Goal: Task Accomplishment & Management: Complete application form

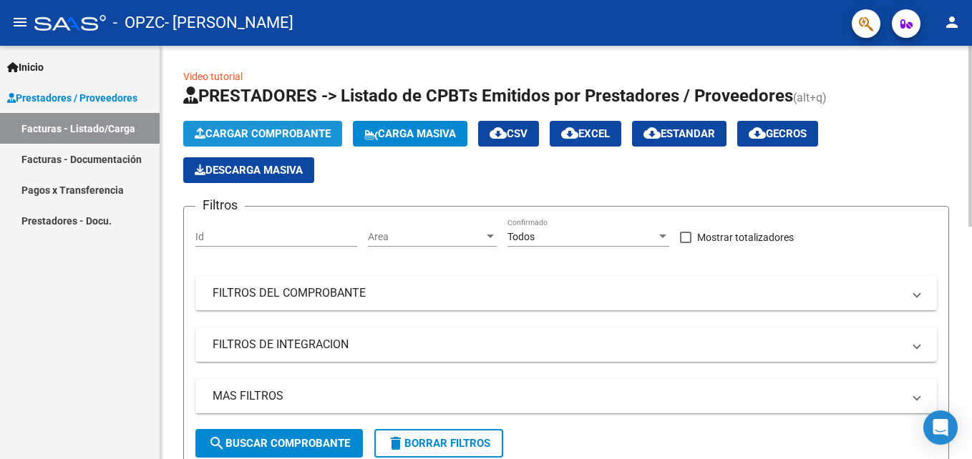
click at [281, 137] on span "Cargar Comprobante" at bounding box center [263, 133] width 136 height 13
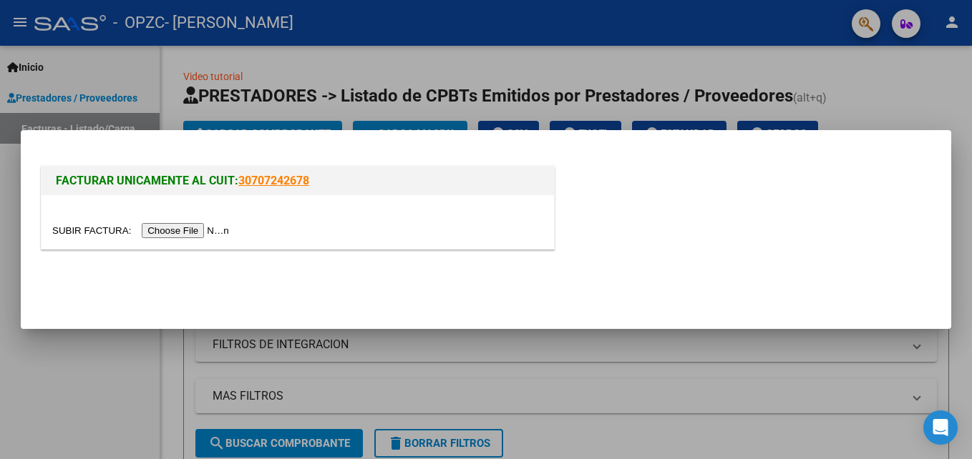
click at [202, 226] on input "file" at bounding box center [142, 230] width 181 height 15
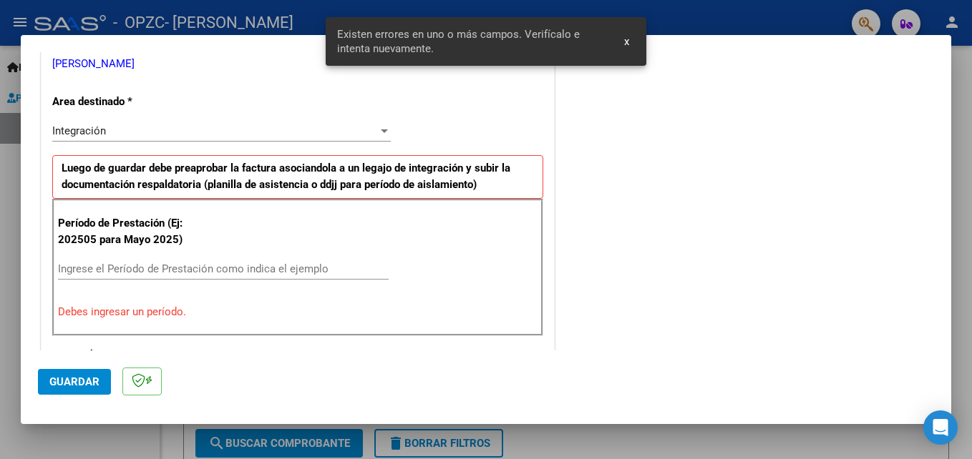
scroll to position [322, 0]
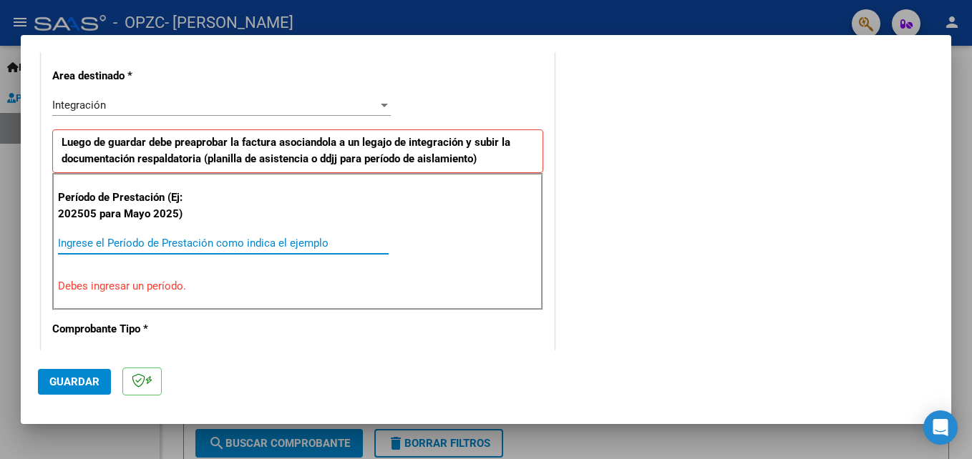
click at [120, 239] on input "Ingrese el Período de Prestación como indica el ejemplo" at bounding box center [223, 243] width 331 height 13
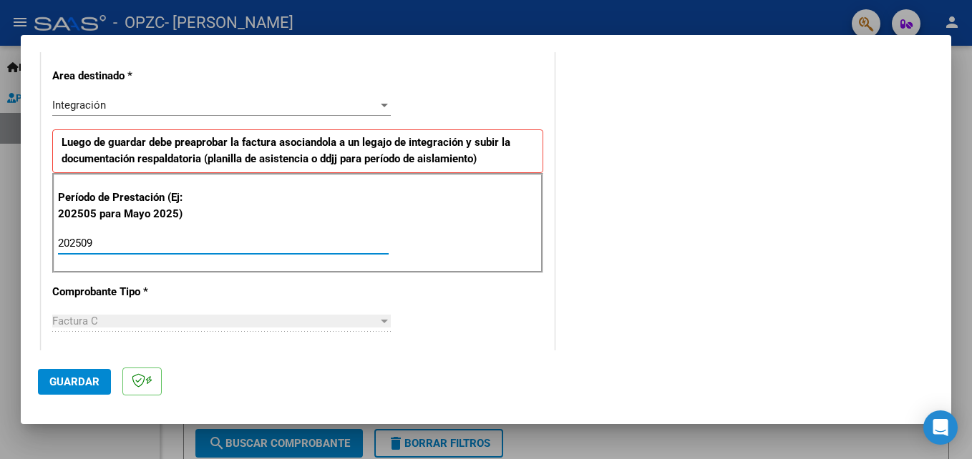
type input "202509"
click at [61, 385] on span "Guardar" at bounding box center [74, 382] width 50 height 13
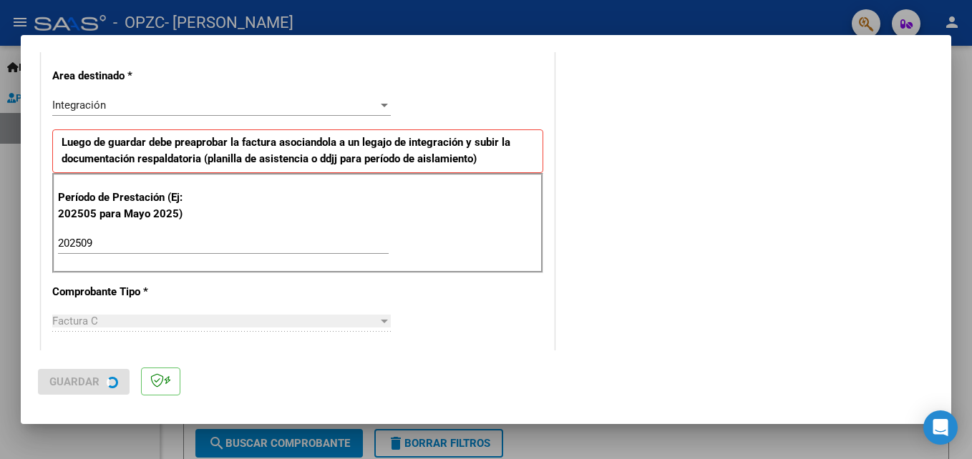
scroll to position [0, 0]
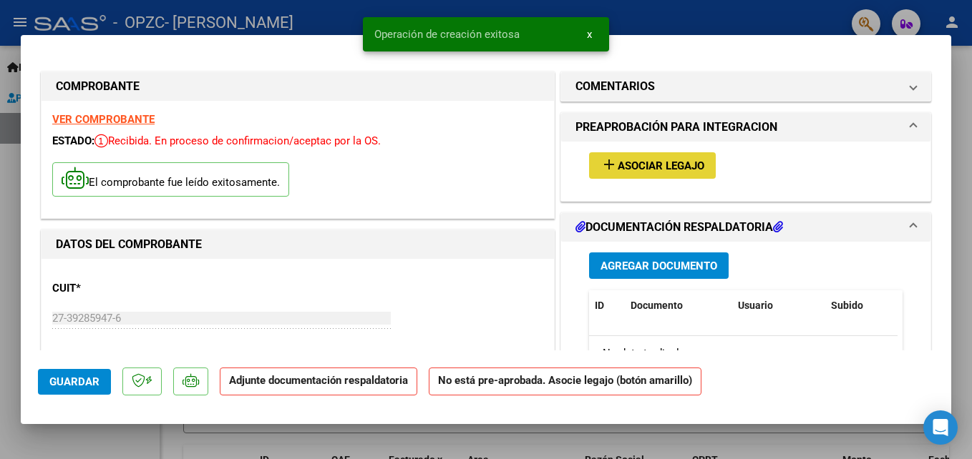
click at [618, 169] on span "Asociar Legajo" at bounding box center [661, 166] width 87 height 13
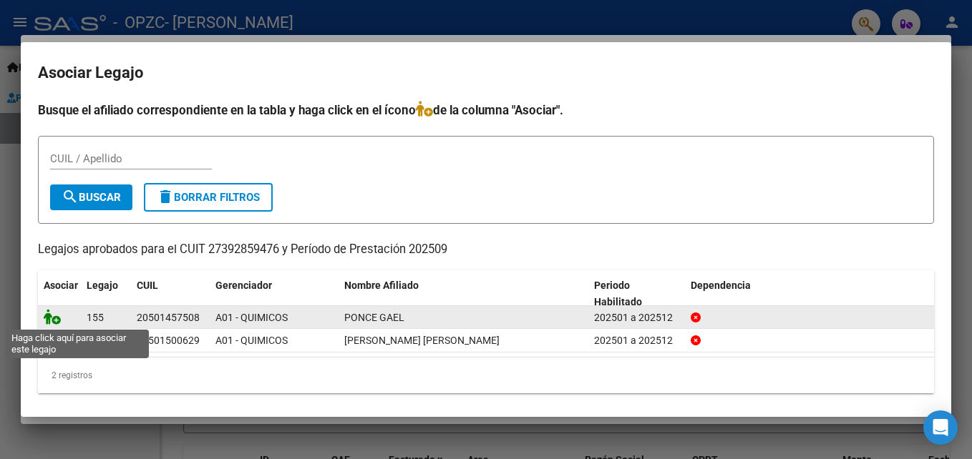
click at [52, 320] on icon at bounding box center [52, 317] width 17 height 16
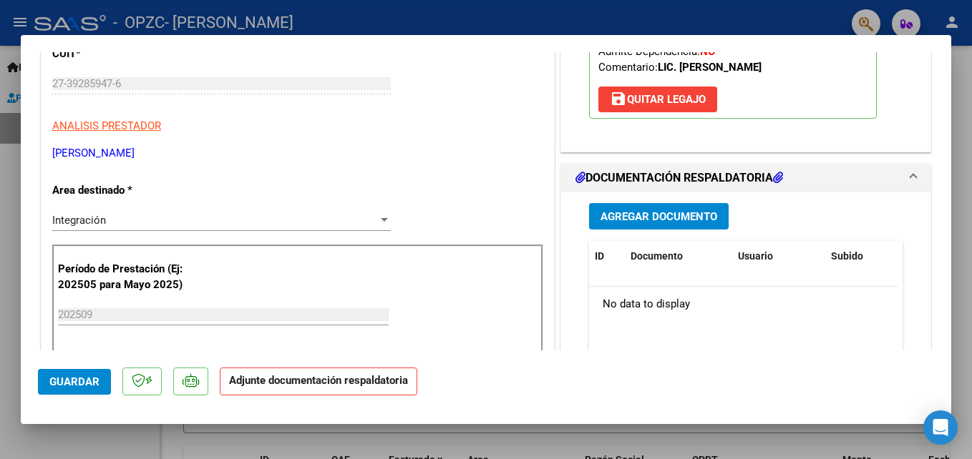
scroll to position [261, 0]
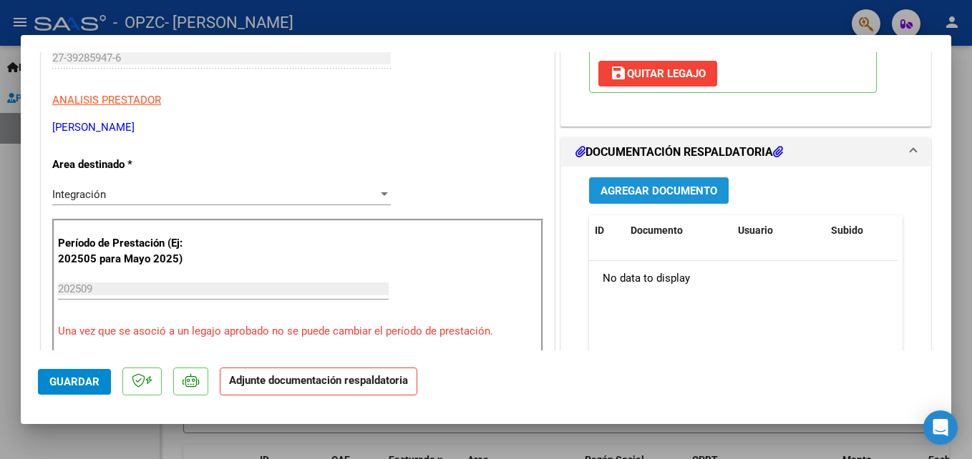
click at [639, 200] on button "Agregar Documento" at bounding box center [659, 190] width 140 height 26
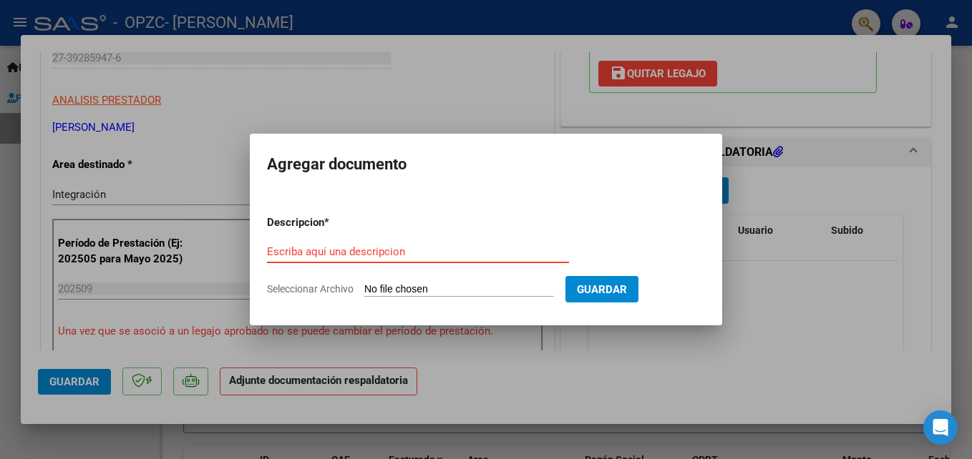
click at [355, 249] on input "Escriba aquí una descripcion" at bounding box center [418, 251] width 302 height 13
type input "c"
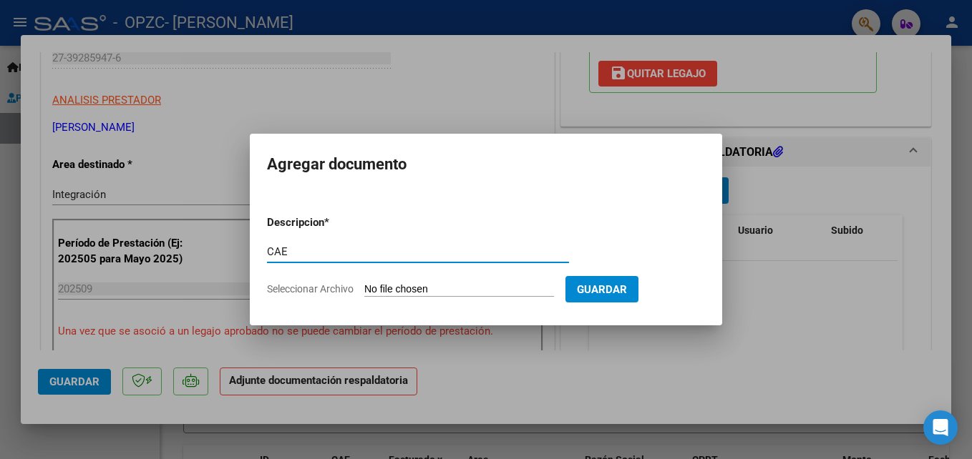
type input "CAE"
click at [397, 283] on app-file-uploader "Seleccionar Archivo" at bounding box center [416, 289] width 298 height 13
click at [394, 293] on input "Seleccionar Archivo" at bounding box center [459, 290] width 190 height 14
type input "C:\fakepath\CamScanner [DATE] 09.17.pdf"
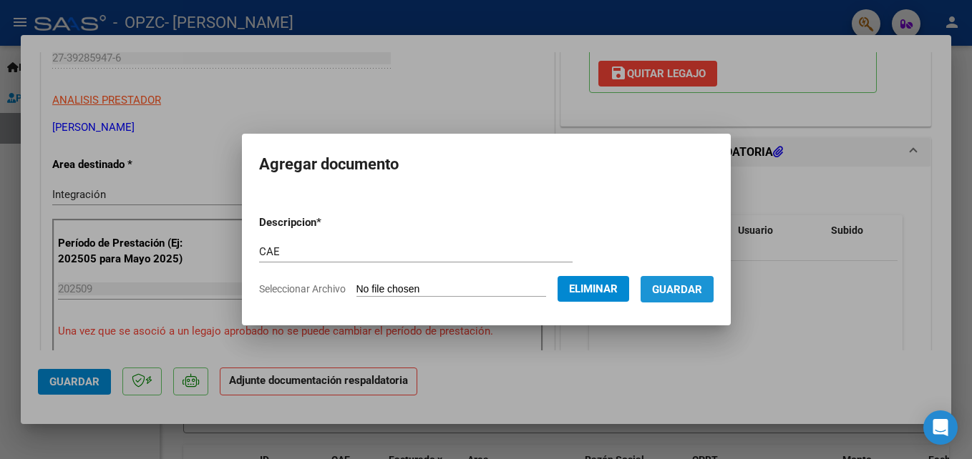
click at [686, 296] on span "Guardar" at bounding box center [677, 289] width 50 height 13
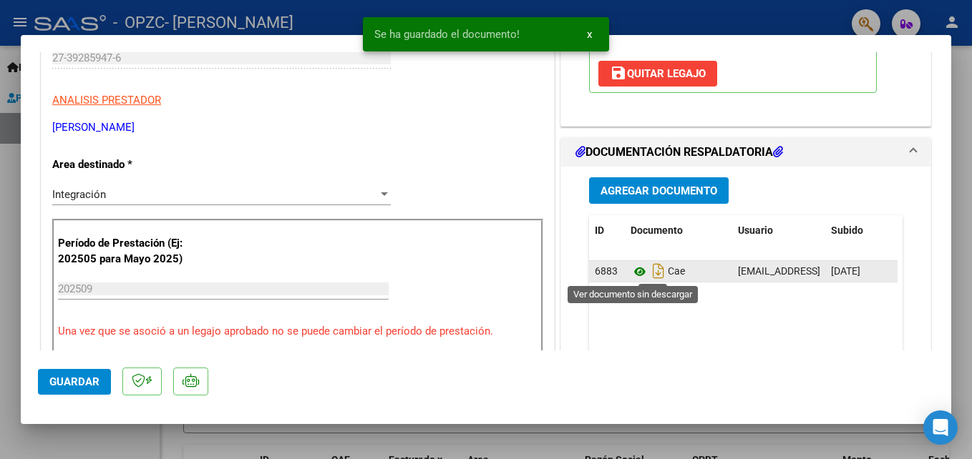
click at [638, 272] on icon at bounding box center [640, 271] width 19 height 17
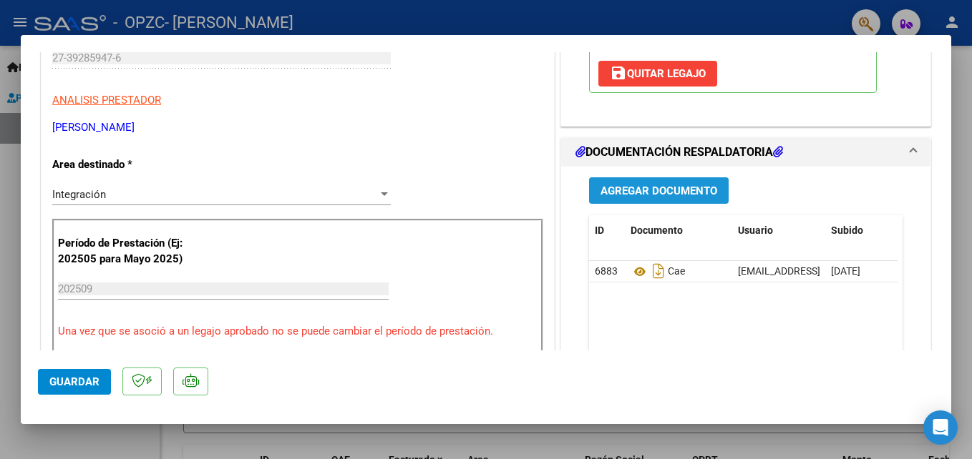
click at [705, 197] on span "Agregar Documento" at bounding box center [658, 191] width 117 height 13
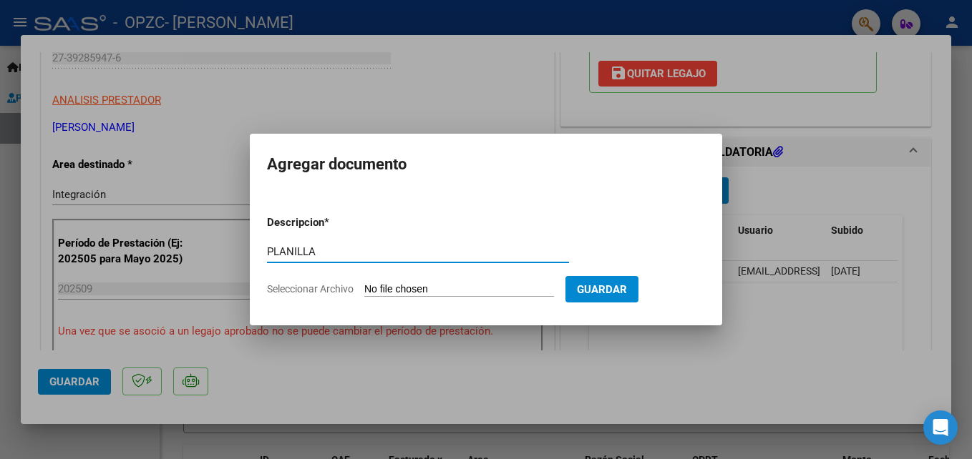
type input "PLANILLA"
click at [552, 286] on input "Seleccionar Archivo" at bounding box center [459, 290] width 190 height 14
type input "C:\fakepath\CamScanner [DATE] 09.21.pdf"
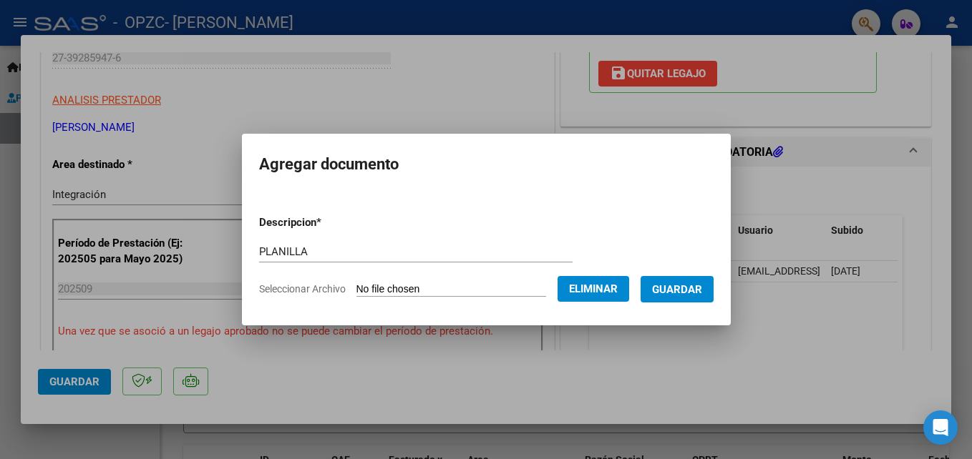
click at [714, 301] on button "Guardar" at bounding box center [677, 289] width 73 height 26
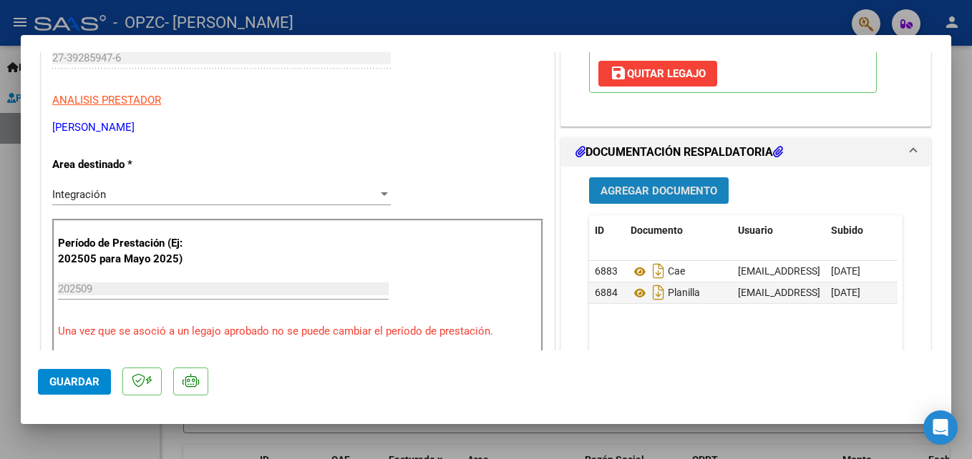
click at [676, 190] on span "Agregar Documento" at bounding box center [658, 191] width 117 height 13
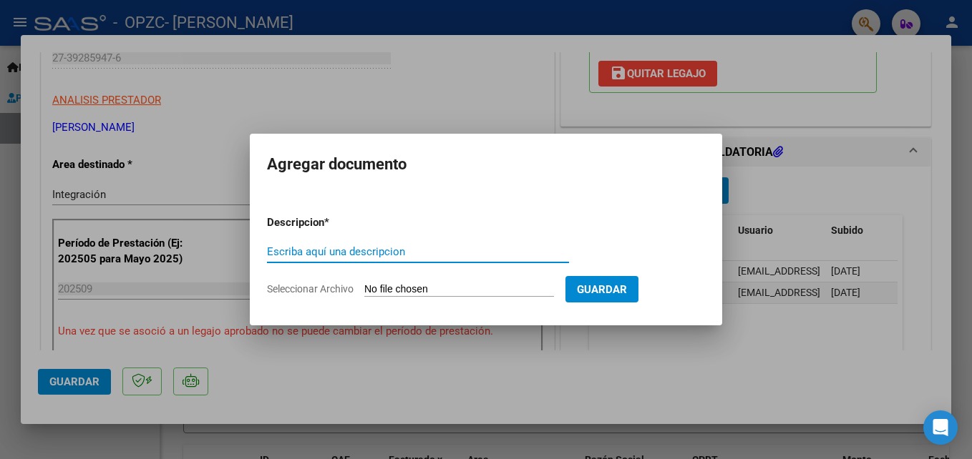
click at [470, 245] on input "Escriba aquí una descripcion" at bounding box center [418, 251] width 302 height 13
type input "CUIT"
click at [438, 287] on input "Seleccionar Archivo" at bounding box center [459, 290] width 190 height 14
type input "C:\fakepath\AFIP - Administración Federal de Ingresos Públicos.pdf"
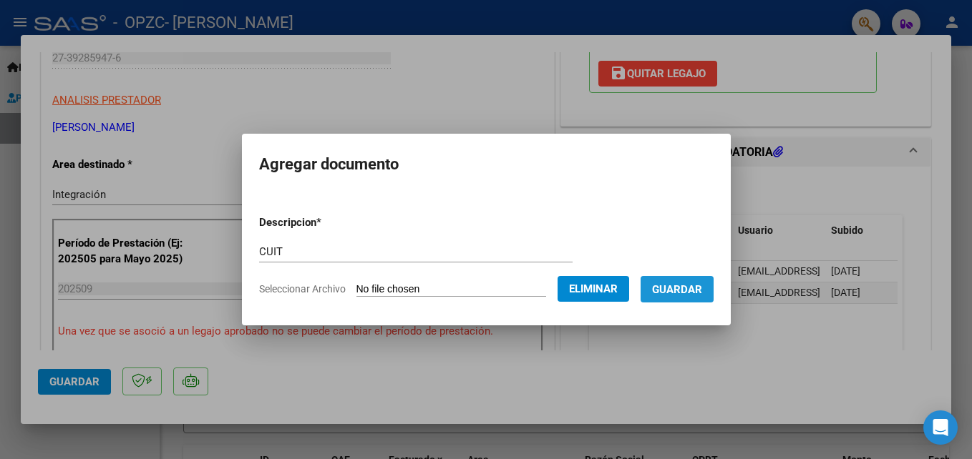
click at [702, 291] on span "Guardar" at bounding box center [677, 289] width 50 height 13
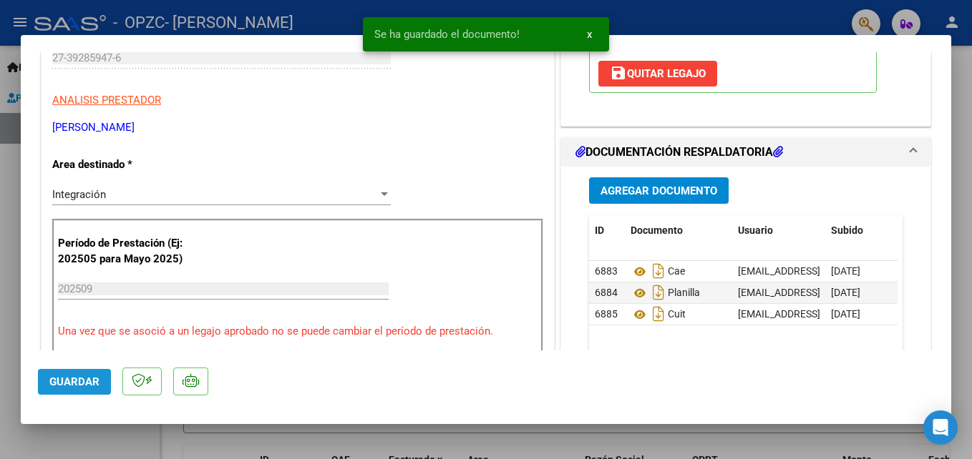
click at [86, 379] on span "Guardar" at bounding box center [74, 382] width 50 height 13
click at [62, 437] on div at bounding box center [486, 229] width 972 height 459
type input "$ 0,00"
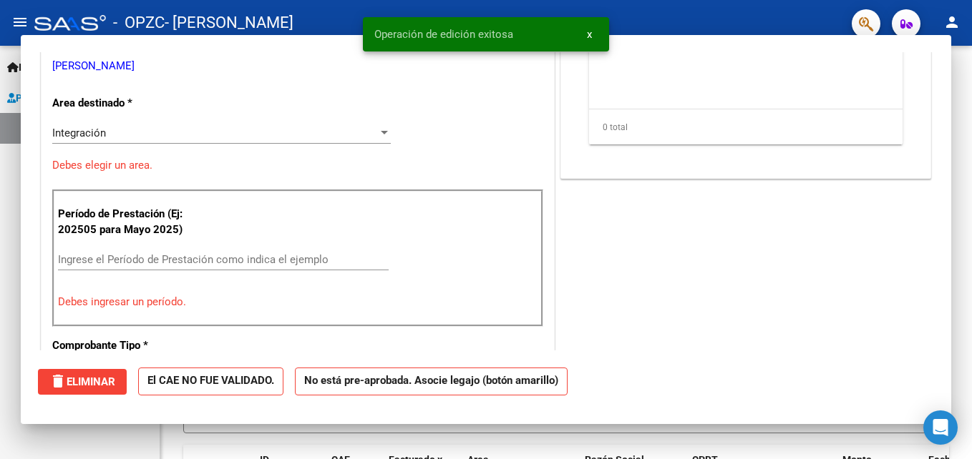
scroll to position [217, 0]
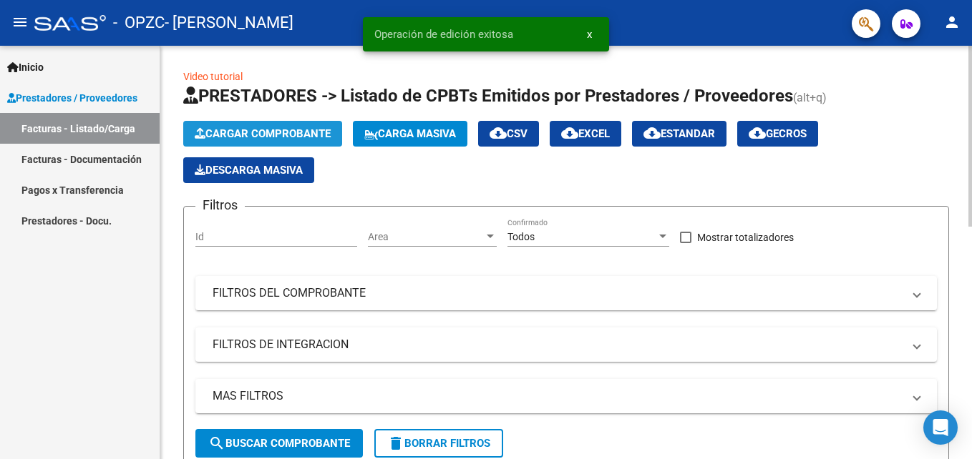
click at [291, 134] on span "Cargar Comprobante" at bounding box center [263, 133] width 136 height 13
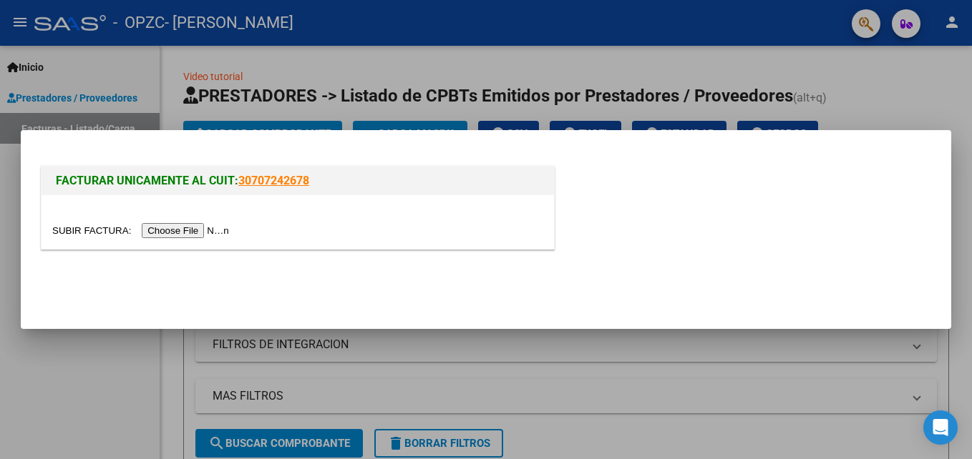
click at [176, 231] on input "file" at bounding box center [142, 230] width 181 height 15
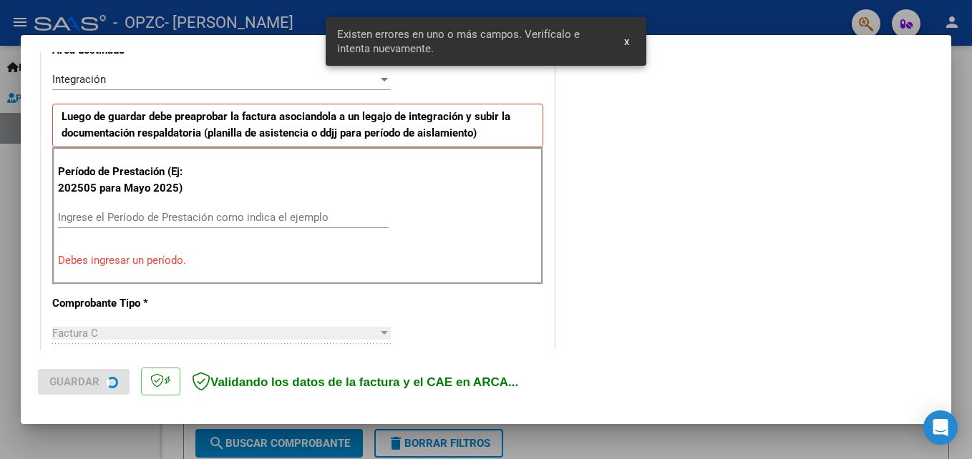
scroll to position [349, 0]
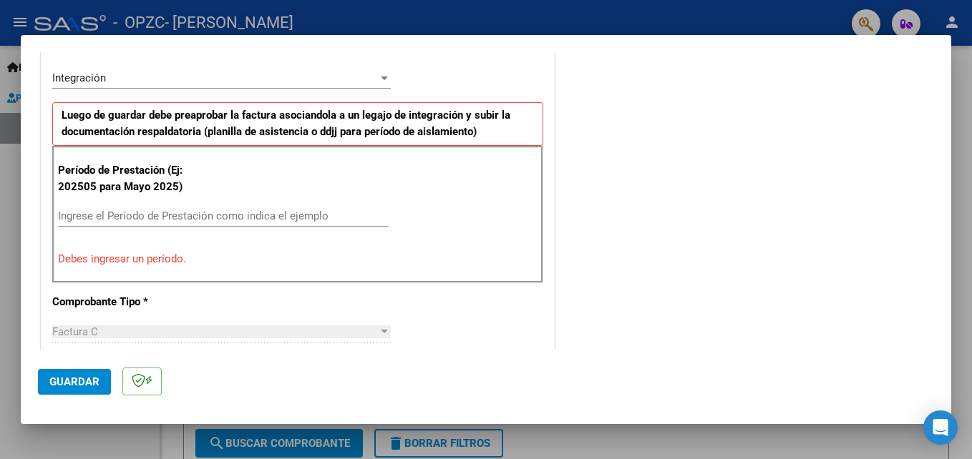
click at [44, 111] on div "CUIT * 27-39285947-6 Ingresar CUIT ANALISIS PRESTADOR [PERSON_NAME] [PERSON_NAM…" at bounding box center [298, 440] width 512 height 1114
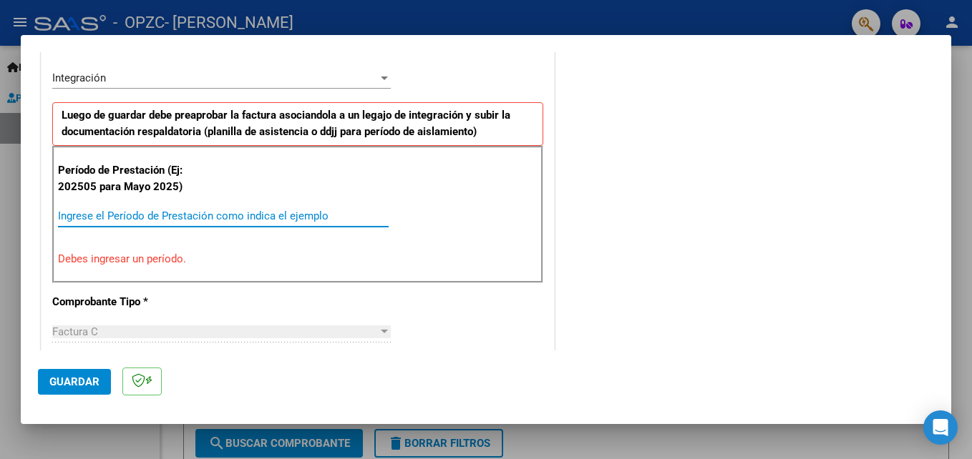
click at [112, 214] on input "Ingrese el Período de Prestación como indica el ejemplo" at bounding box center [223, 216] width 331 height 13
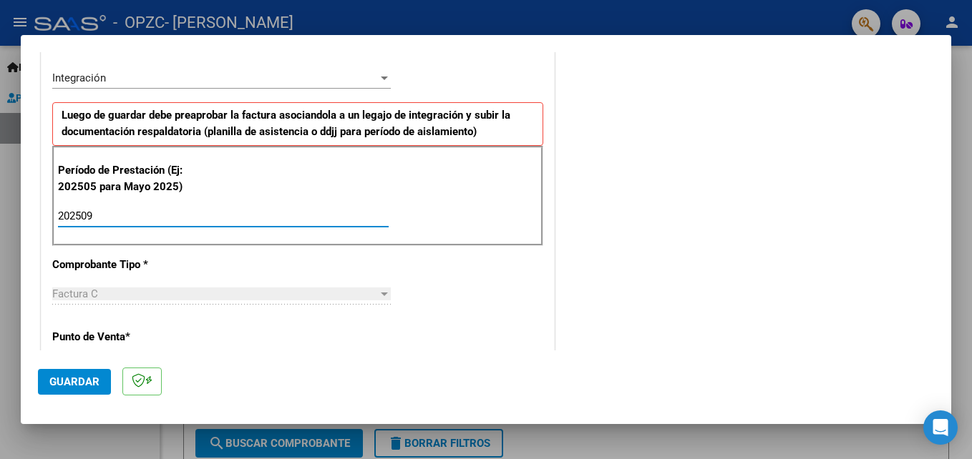
type input "202509"
click at [64, 386] on span "Guardar" at bounding box center [74, 382] width 50 height 13
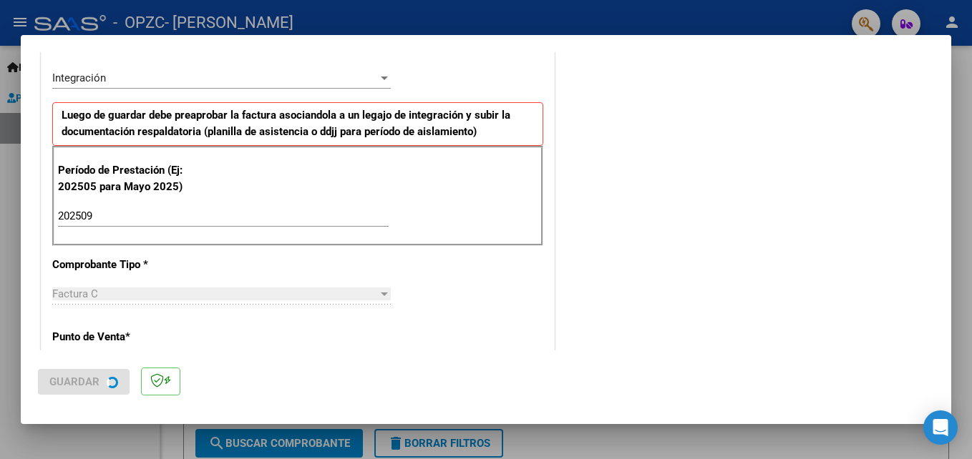
scroll to position [0, 0]
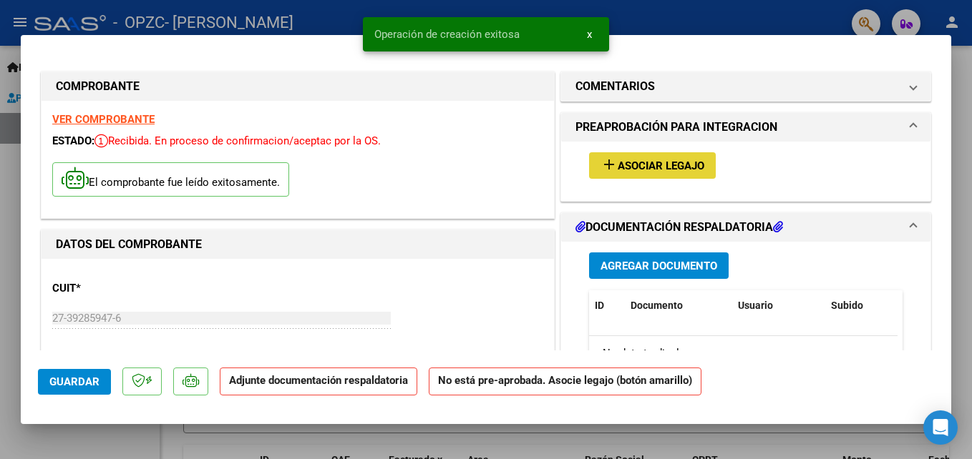
click at [689, 166] on span "Asociar Legajo" at bounding box center [661, 166] width 87 height 13
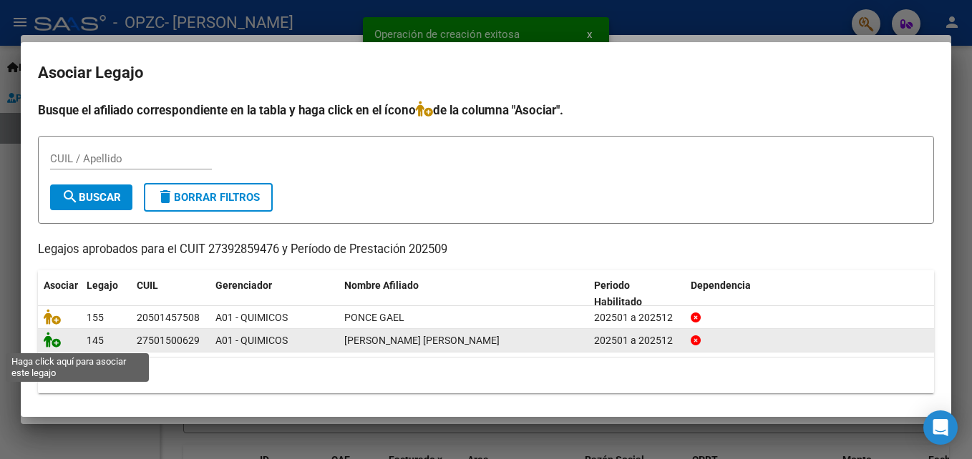
click at [52, 341] on icon at bounding box center [52, 340] width 17 height 16
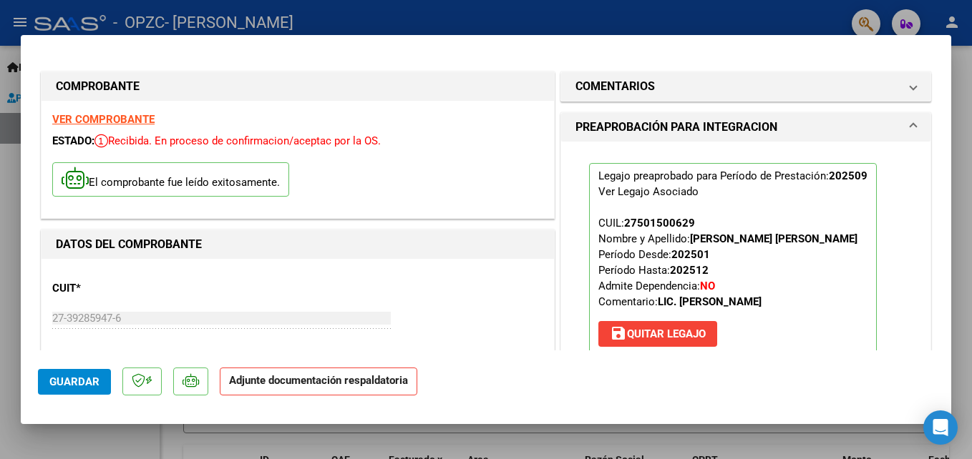
scroll to position [261, 0]
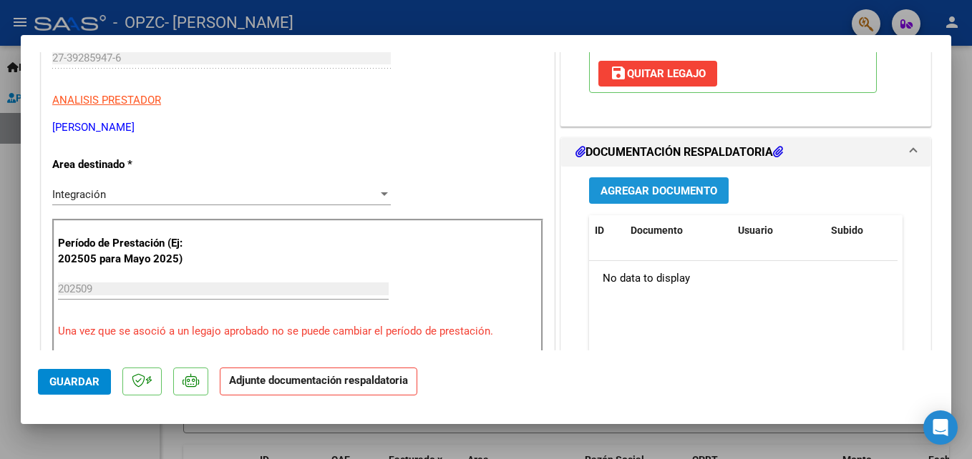
click at [616, 180] on button "Agregar Documento" at bounding box center [659, 190] width 140 height 26
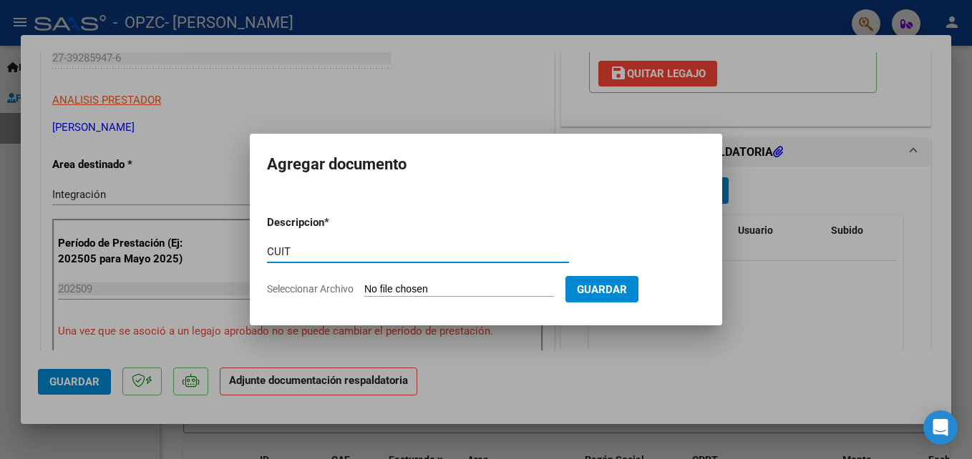
type input "CUIT"
click at [443, 292] on input "Seleccionar Archivo" at bounding box center [459, 290] width 190 height 14
type input "C:\fakepath\AFIP - Administración Federal de Ingresos Públicos.pdf"
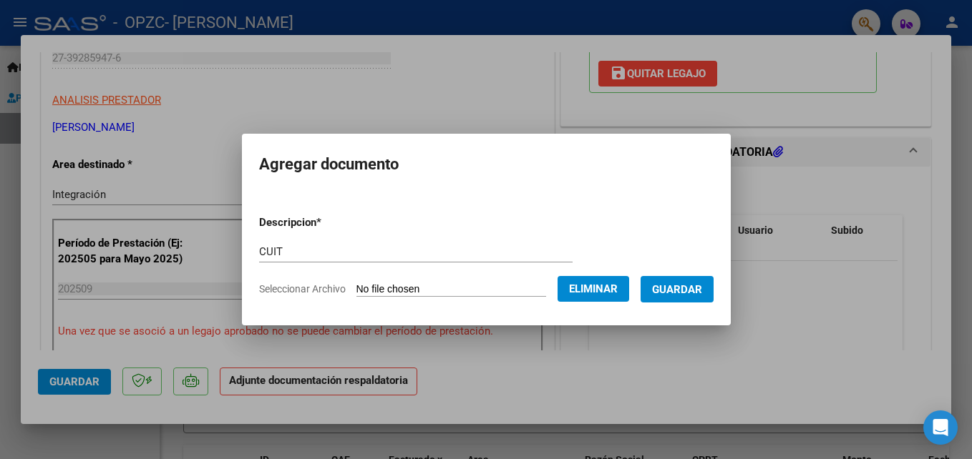
click at [686, 284] on span "Guardar" at bounding box center [677, 289] width 50 height 13
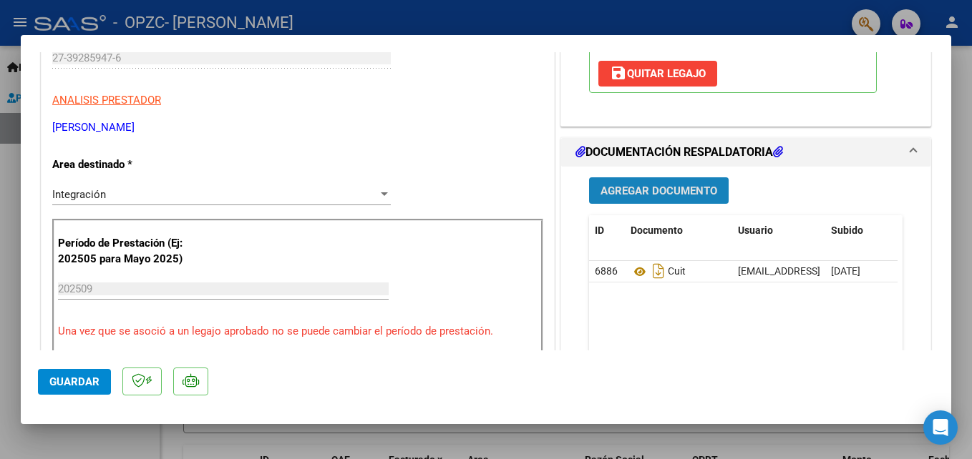
click at [614, 200] on button "Agregar Documento" at bounding box center [659, 190] width 140 height 26
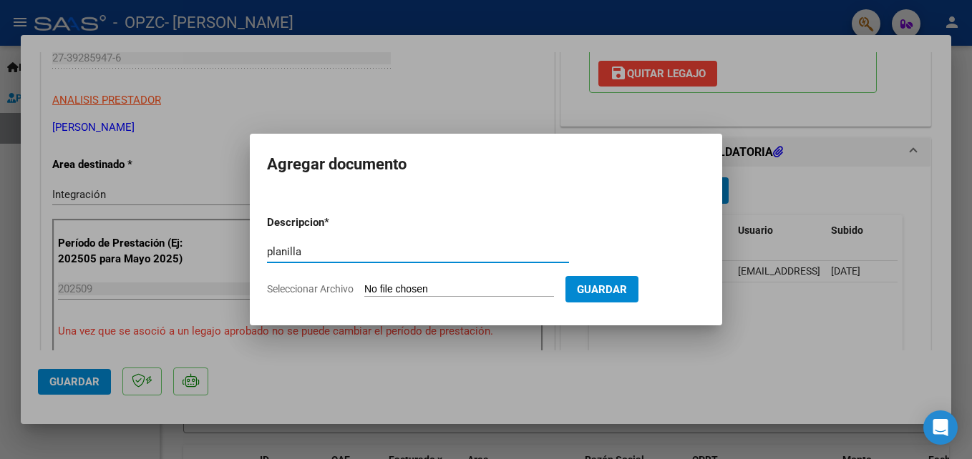
type input "planilla"
click at [439, 288] on input "Seleccionar Archivo" at bounding box center [459, 290] width 190 height 14
type input "C:\fakepath\CamScanner [DATE] 09.19.pdf"
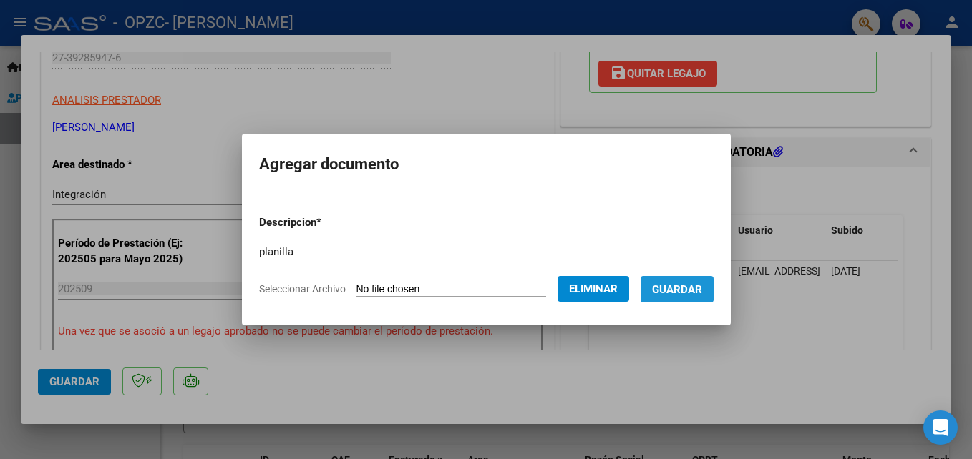
click at [702, 288] on span "Guardar" at bounding box center [677, 289] width 50 height 13
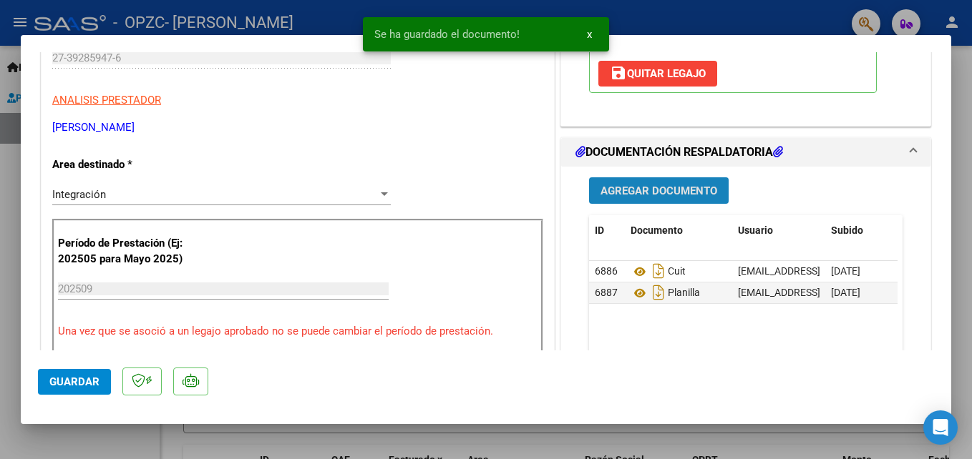
click at [662, 185] on span "Agregar Documento" at bounding box center [658, 191] width 117 height 13
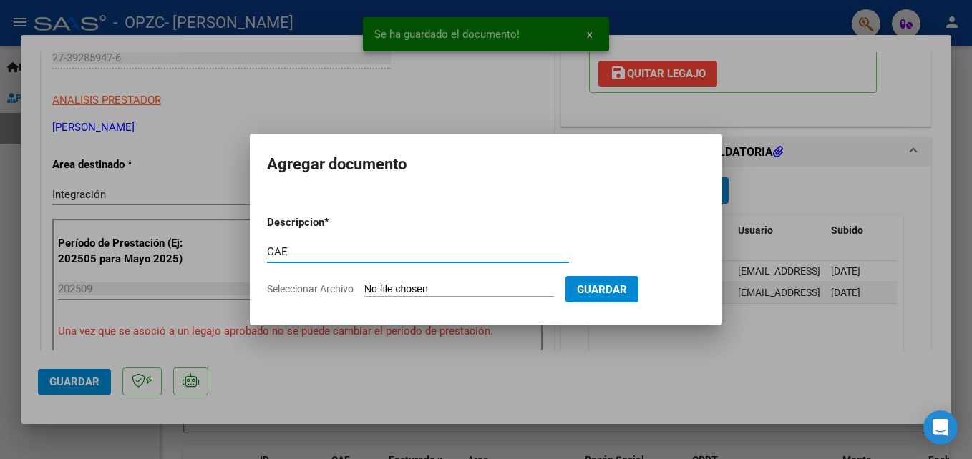
type input "CAE"
click at [548, 290] on input "Seleccionar Archivo" at bounding box center [459, 290] width 190 height 14
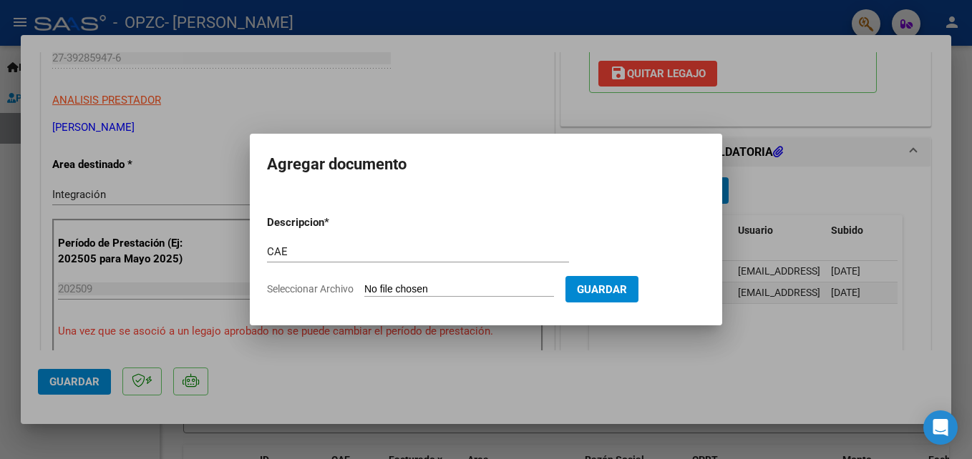
type input "C:\fakepath\CamScanner [DATE] 09.23.pdf"
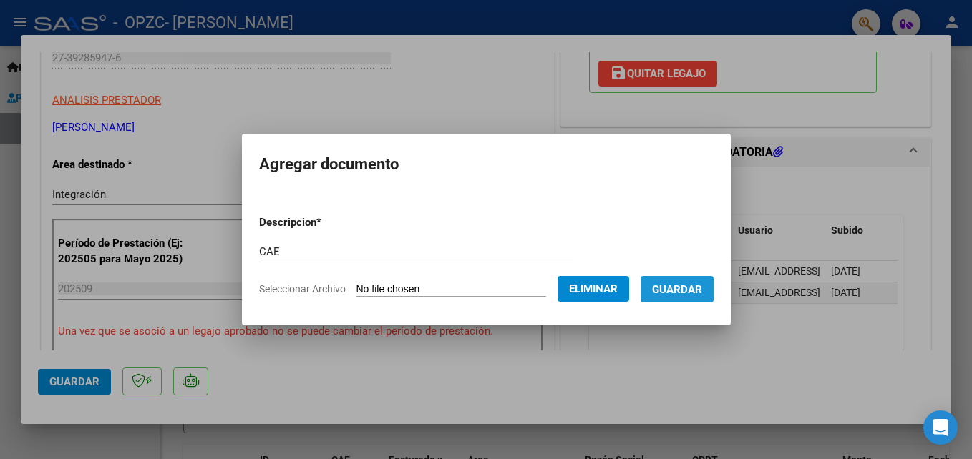
click at [714, 298] on button "Guardar" at bounding box center [677, 289] width 73 height 26
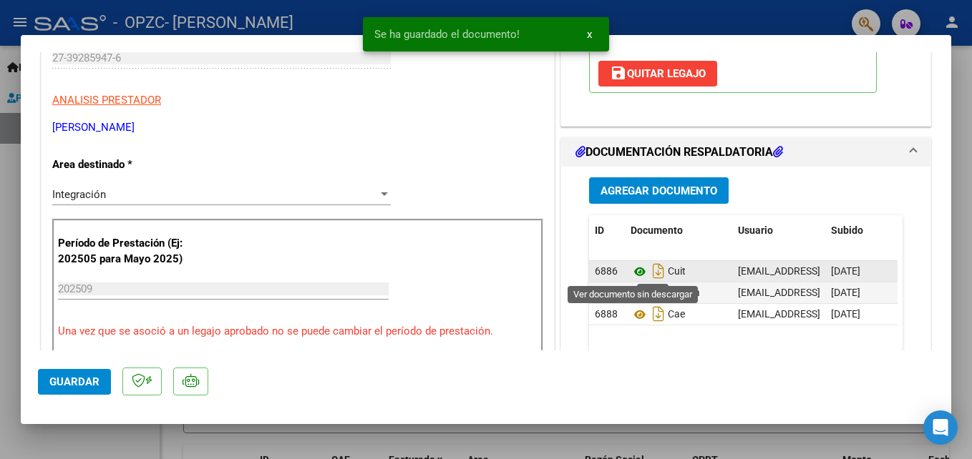
click at [631, 273] on icon at bounding box center [640, 271] width 19 height 17
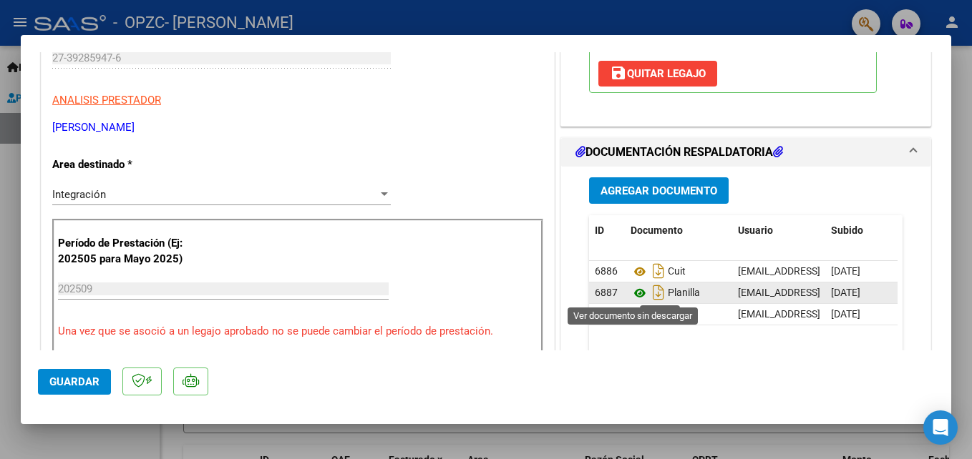
click at [635, 293] on icon at bounding box center [640, 293] width 19 height 17
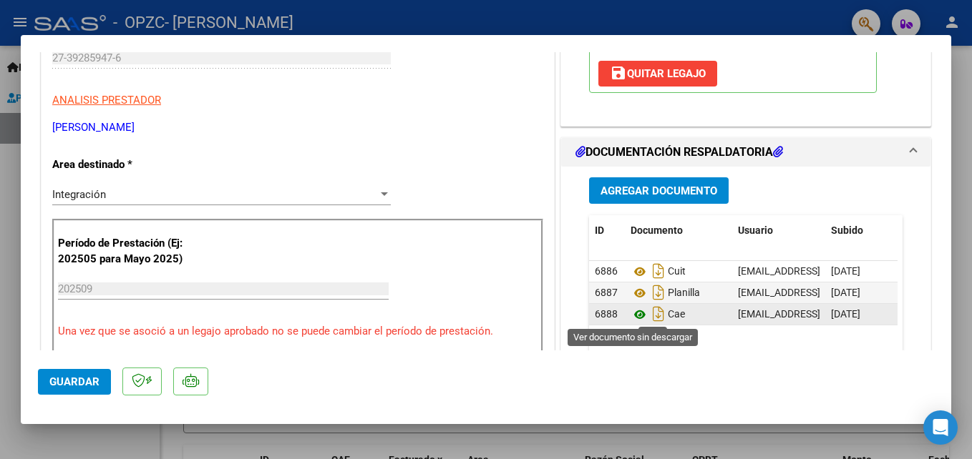
click at [636, 314] on icon at bounding box center [640, 314] width 19 height 17
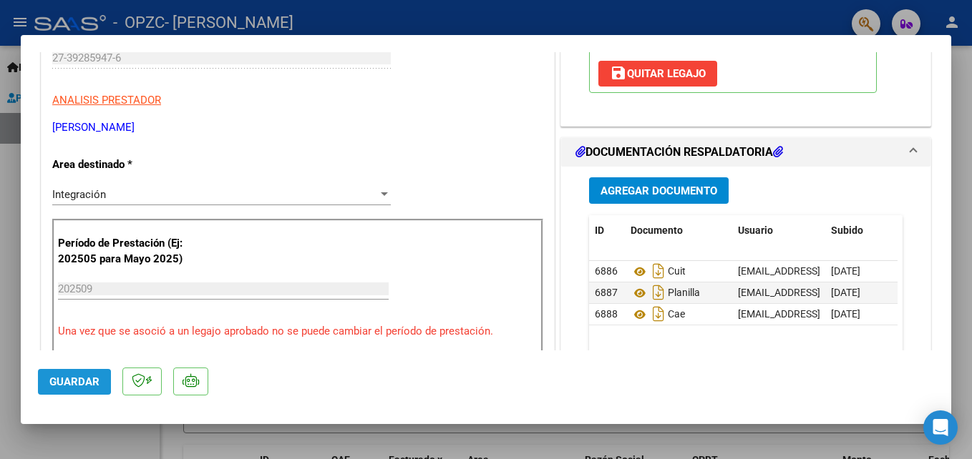
click at [55, 381] on span "Guardar" at bounding box center [74, 382] width 50 height 13
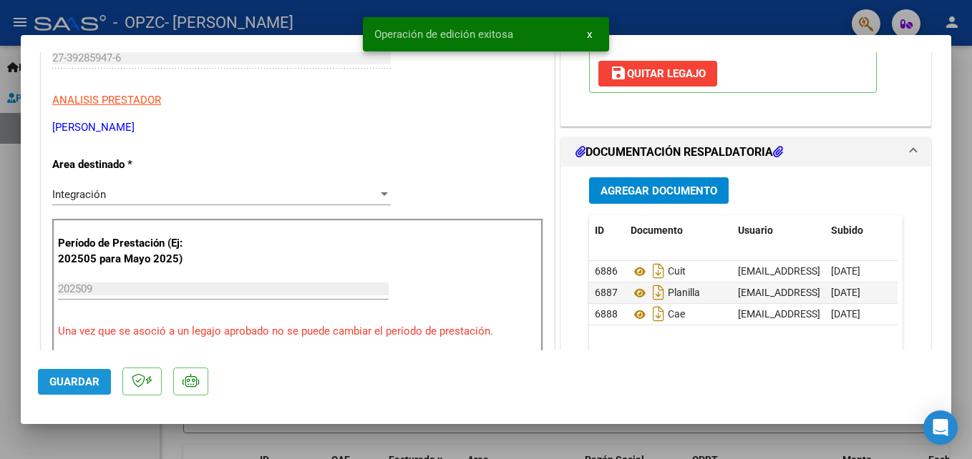
click at [55, 381] on span "Guardar" at bounding box center [74, 382] width 50 height 13
click at [49, 438] on div at bounding box center [486, 229] width 972 height 459
type input "$ 0,00"
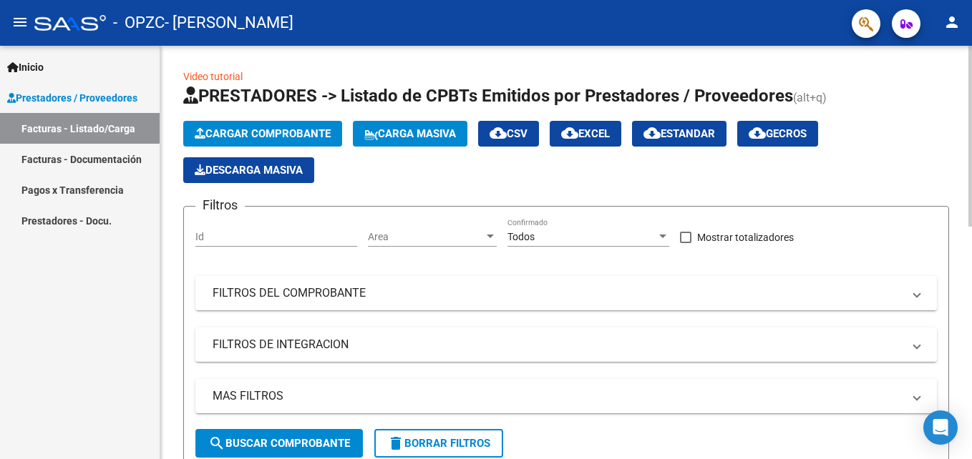
scroll to position [414, 0]
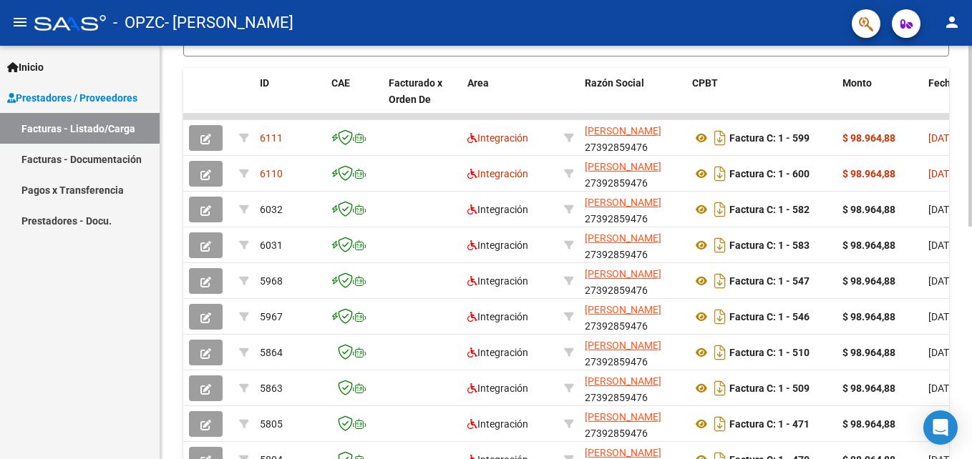
click at [971, 320] on html "menu - OPZC - [PERSON_NAME] person Inicio Instructivos Contacto OS Prestadores …" at bounding box center [486, 229] width 972 height 459
